Goal: Navigation & Orientation: Understand site structure

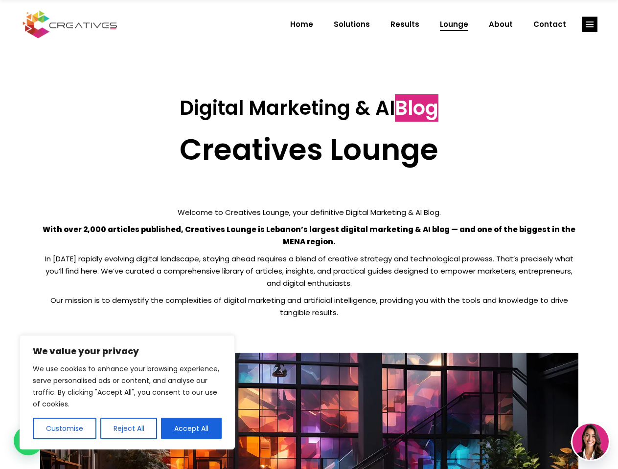
click at [309, 235] on p "With over 2,000 articles published, Creatives Lounge is Lebanon’s largest digit…" at bounding box center [309, 235] width 538 height 24
click at [64, 429] on button "Customise" at bounding box center [65, 429] width 64 height 22
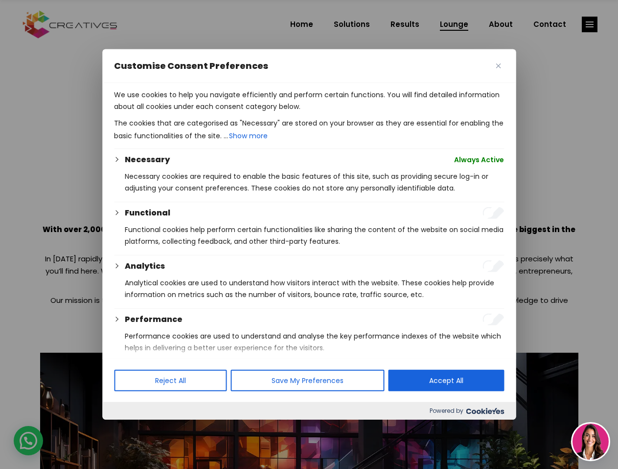
click at [128, 429] on div at bounding box center [309, 234] width 618 height 469
click at [191, 112] on p "We use cookies to help you navigate efficiently and perform certain functions. …" at bounding box center [309, 100] width 390 height 23
click at [589, 24] on div at bounding box center [309, 234] width 618 height 469
click at [590, 442] on img at bounding box center [590, 442] width 36 height 36
